Goal: Check status

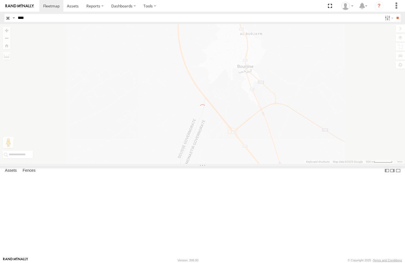
select select "**********"
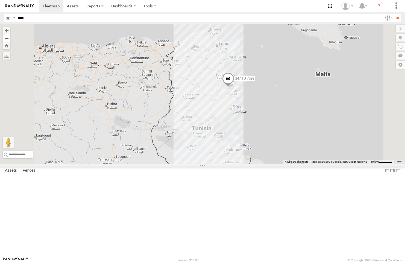
click at [10, 39] on button "Zoom out" at bounding box center [7, 38] width 8 height 8
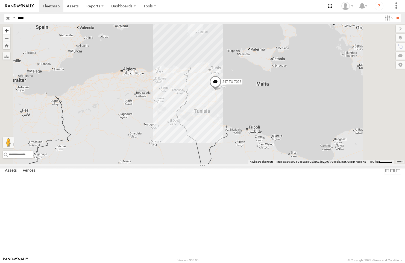
click at [10, 32] on button "Zoom in" at bounding box center [7, 30] width 8 height 7
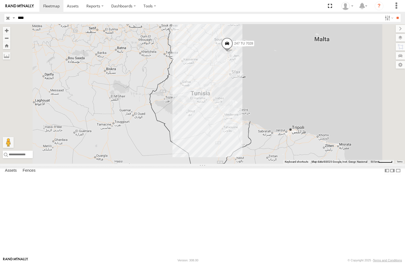
drag, startPoint x: 271, startPoint y: 76, endPoint x: 270, endPoint y: 40, distance: 36.1
click at [270, 40] on div "247 TU 7028" at bounding box center [202, 94] width 405 height 140
click at [10, 32] on button "Zoom in" at bounding box center [7, 30] width 8 height 7
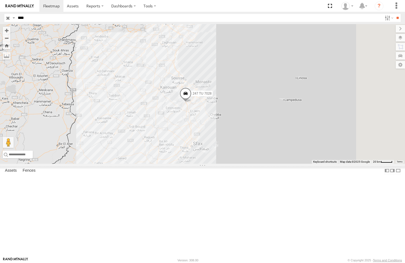
drag, startPoint x: 297, startPoint y: 98, endPoint x: 231, endPoint y: 185, distance: 109.1
click at [231, 164] on div "247 TU 7028" at bounding box center [202, 94] width 405 height 140
click at [10, 31] on button "Zoom in" at bounding box center [7, 30] width 8 height 7
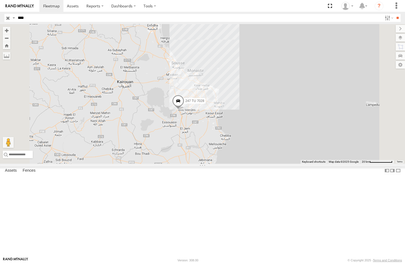
drag, startPoint x: 235, startPoint y: 117, endPoint x: 243, endPoint y: 119, distance: 8.1
click at [243, 119] on div "247 TU 7028" at bounding box center [202, 94] width 405 height 140
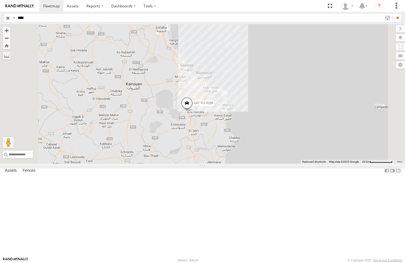
drag, startPoint x: 169, startPoint y: 121, endPoint x: 178, endPoint y: 123, distance: 9.5
click at [178, 123] on div "247 TU 7028" at bounding box center [202, 94] width 405 height 140
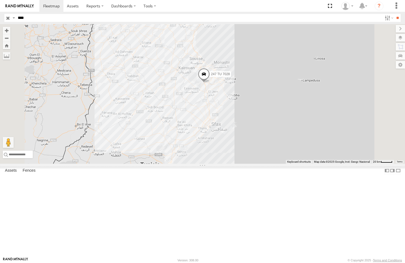
drag, startPoint x: 279, startPoint y: 104, endPoint x: 288, endPoint y: 101, distance: 10.1
click at [288, 101] on div "247 TU 7028" at bounding box center [202, 94] width 405 height 140
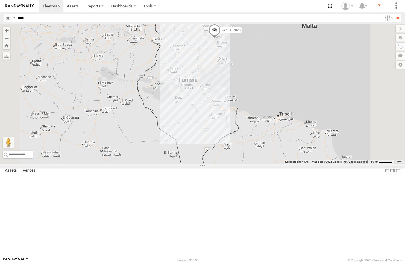
drag, startPoint x: 299, startPoint y: 136, endPoint x: 303, endPoint y: 109, distance: 27.6
click at [303, 109] on div "247 TU 7028" at bounding box center [202, 94] width 405 height 140
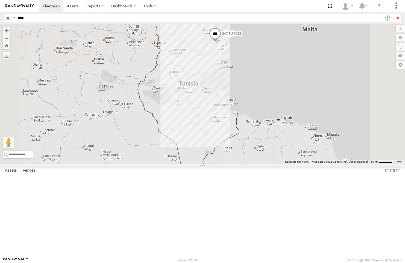
drag, startPoint x: 306, startPoint y: 121, endPoint x: 307, endPoint y: 126, distance: 4.4
click at [307, 126] on div "247 TU 7028" at bounding box center [202, 94] width 405 height 140
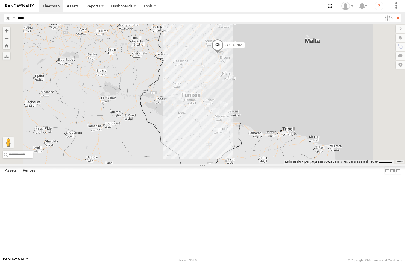
drag, startPoint x: 307, startPoint y: 126, endPoint x: 310, endPoint y: 138, distance: 12.5
click at [310, 138] on div "247 TU 7028" at bounding box center [202, 94] width 405 height 140
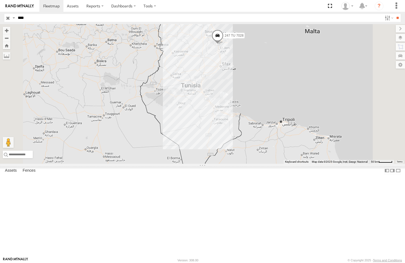
drag, startPoint x: 309, startPoint y: 136, endPoint x: 309, endPoint y: 126, distance: 10.1
click at [309, 126] on div "247 TU 7028" at bounding box center [202, 94] width 405 height 140
click at [293, 94] on div "247 TU 7028" at bounding box center [202, 94] width 405 height 140
click at [224, 39] on span at bounding box center [218, 31] width 12 height 15
click at [334, 97] on div "247 TU 7028 247 TU 7028 [GEOGRAPHIC_DATA] branch 17 مساكن 35.64034 , 10.57928 N…" at bounding box center [202, 94] width 405 height 140
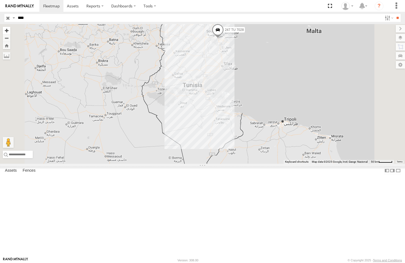
click at [10, 31] on button "Zoom in" at bounding box center [7, 30] width 8 height 7
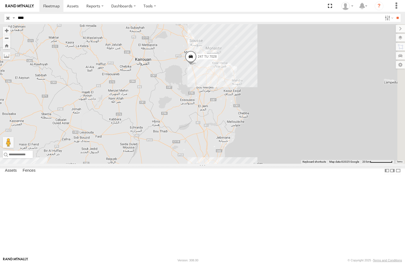
drag, startPoint x: 326, startPoint y: 110, endPoint x: 308, endPoint y: 274, distance: 164.9
click at [308, 262] on html at bounding box center [202, 131] width 405 height 263
